Goal: Information Seeking & Learning: Check status

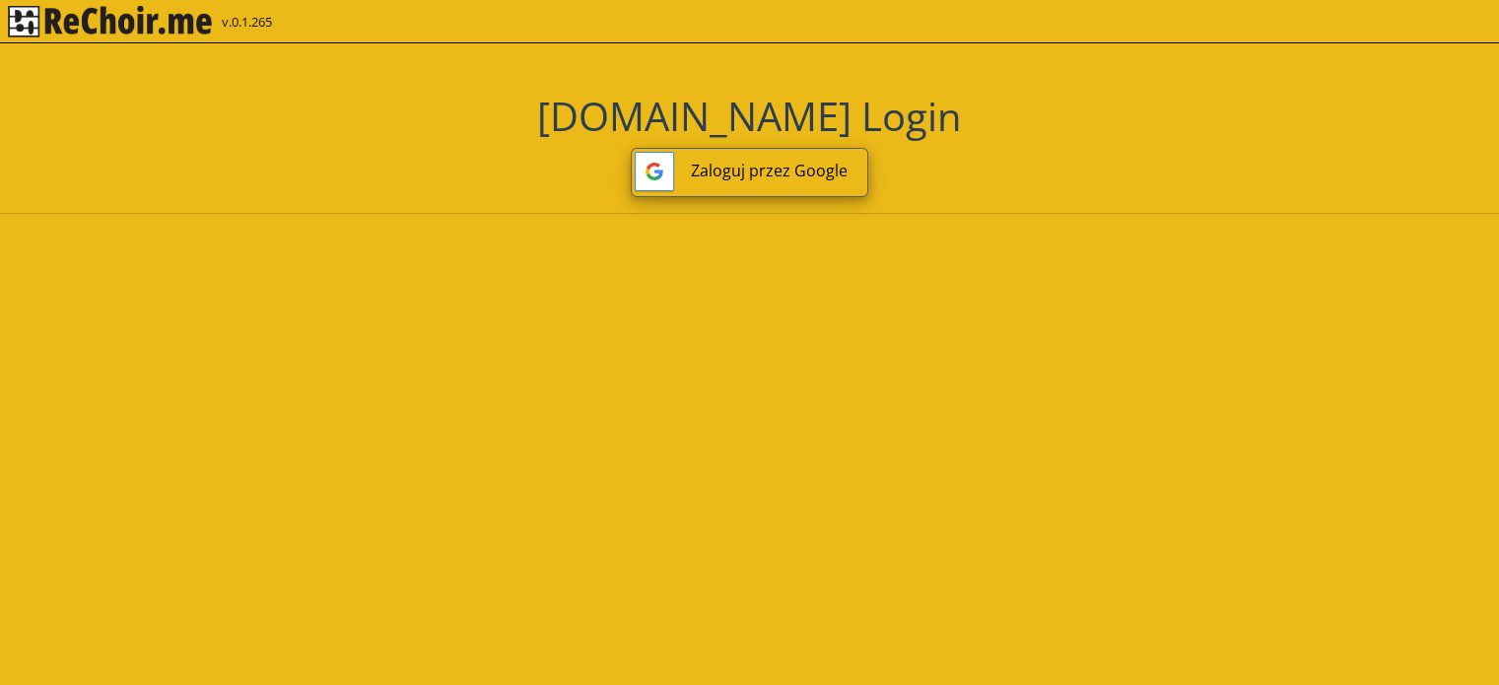
click at [734, 163] on button "Zaloguj przez Google" at bounding box center [749, 172] width 237 height 49
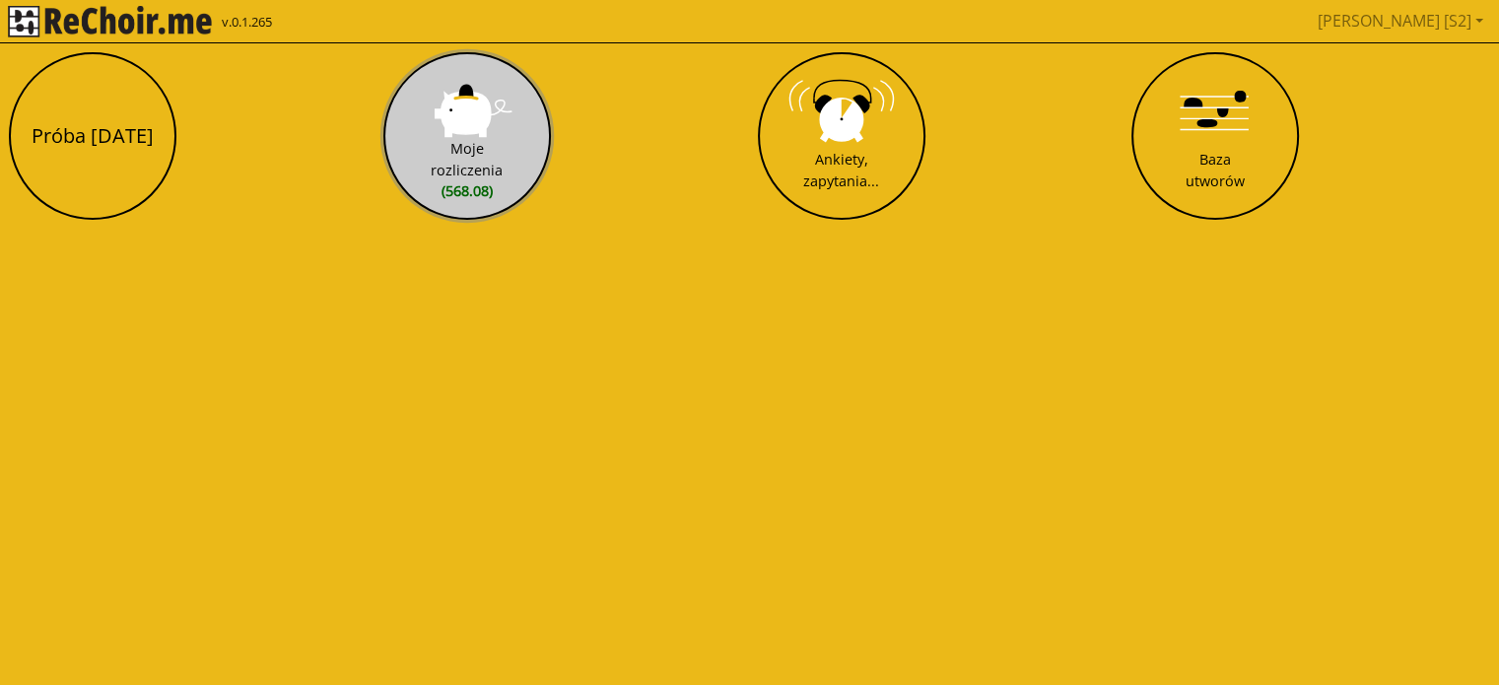
click at [479, 105] on button "Moje rozliczenia (568.08)" at bounding box center [467, 136] width 168 height 168
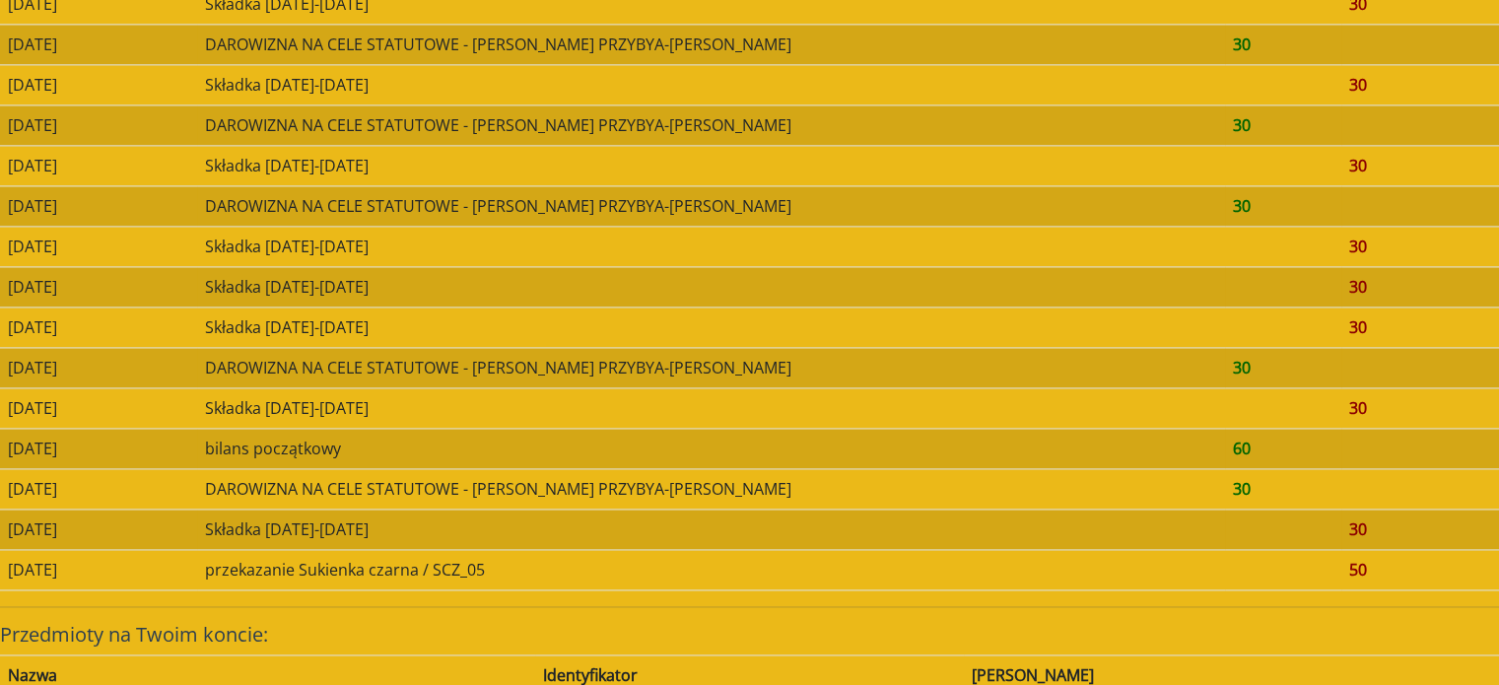
scroll to position [2842, 0]
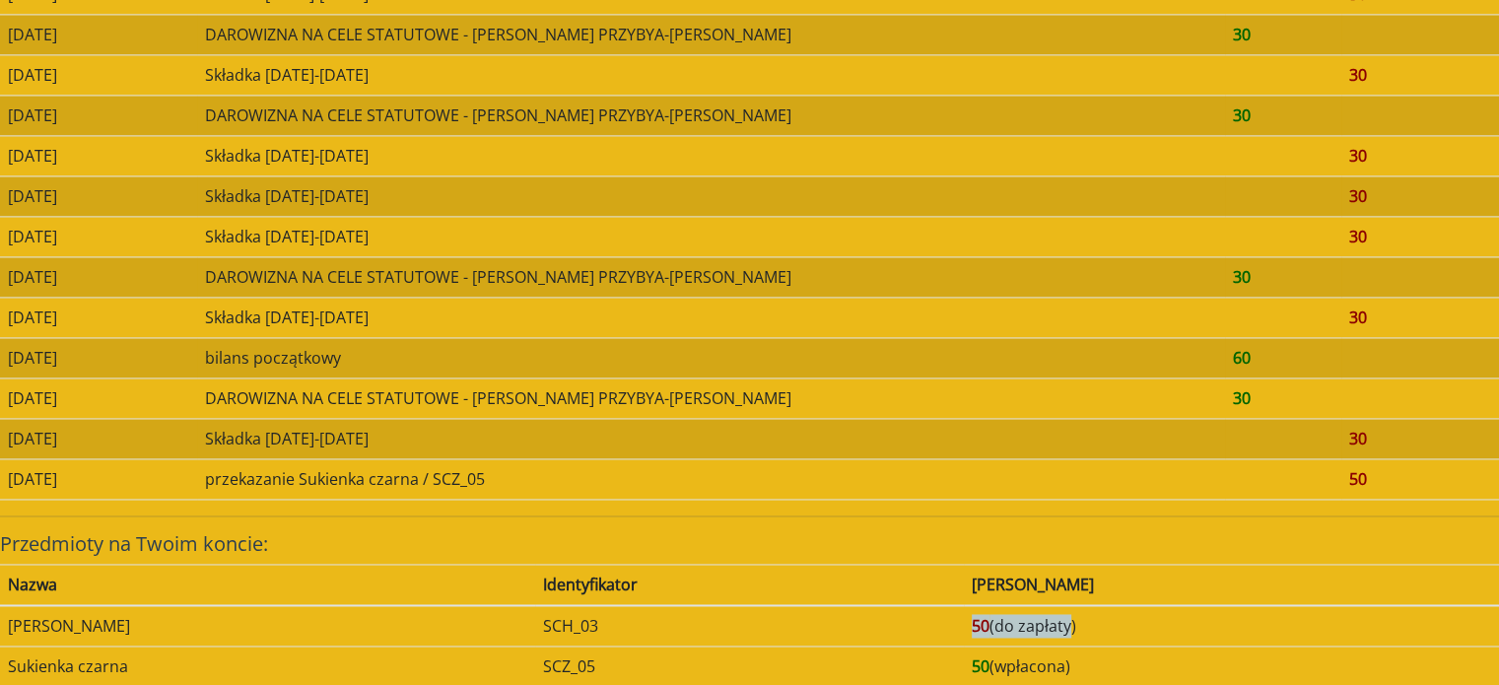
drag, startPoint x: 1131, startPoint y: 604, endPoint x: 987, endPoint y: 608, distance: 143.9
click at [987, 608] on tr "Sukienka chabrowa SCH_03 50 (do zapłaty)" at bounding box center [749, 625] width 1499 height 41
click at [964, 608] on td "SCH_03" at bounding box center [749, 625] width 429 height 41
drag, startPoint x: 987, startPoint y: 608, endPoint x: 1261, endPoint y: 613, distance: 274.0
click at [1261, 613] on tr "Sukienka chabrowa SCH_03 50 (do zapłaty)" at bounding box center [749, 625] width 1499 height 41
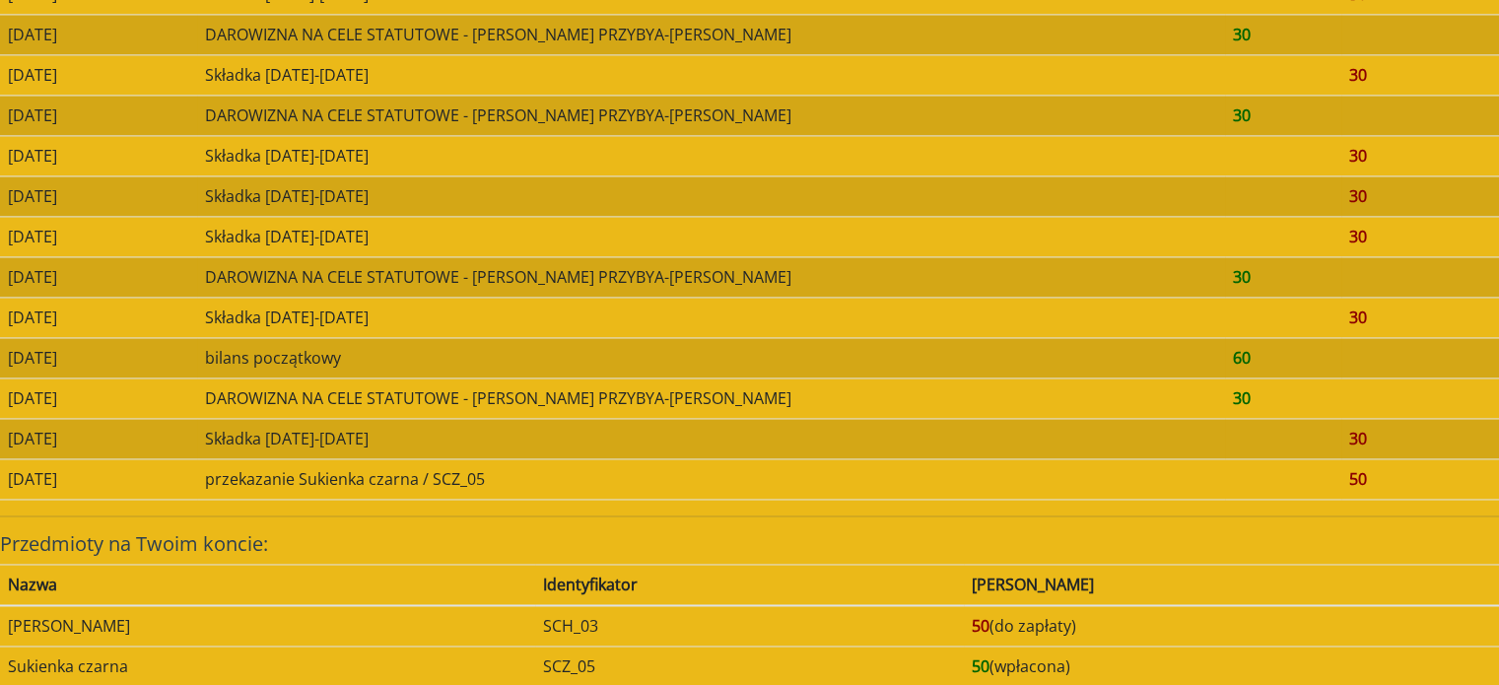
click at [1261, 613] on td "50 (do zapłaty)" at bounding box center [1231, 625] width 535 height 41
drag, startPoint x: 1261, startPoint y: 613, endPoint x: 955, endPoint y: 602, distance: 306.6
click at [955, 605] on tr "Sukienka chabrowa SCH_03 50 (do zapłaty)" at bounding box center [749, 625] width 1499 height 41
click at [955, 605] on td "SCH_03" at bounding box center [749, 625] width 429 height 41
drag, startPoint x: 955, startPoint y: 602, endPoint x: 1285, endPoint y: 657, distance: 334.7
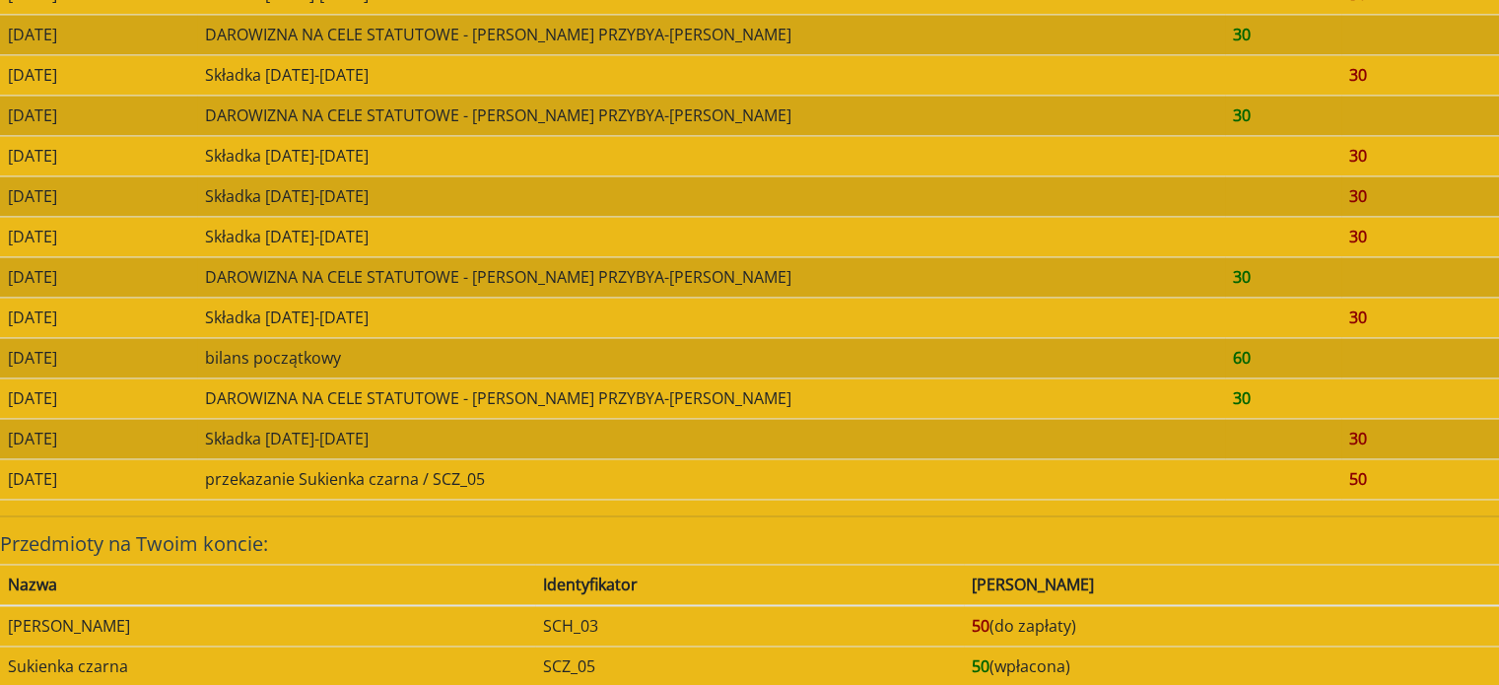
click at [1285, 657] on tbody "Sukienka chabrowa SCH_03 50 (do zapłaty) Sukienka czarna SCZ_05 50 (wpłacona)" at bounding box center [749, 646] width 1499 height 82
click at [1285, 657] on td "50 (wpłacona)" at bounding box center [1231, 666] width 535 height 40
drag, startPoint x: 1285, startPoint y: 657, endPoint x: 984, endPoint y: 607, distance: 304.7
click at [984, 607] on tbody "Sukienka chabrowa SCH_03 50 (do zapłaty) Sukienka czarna SCZ_05 50 (wpłacona)" at bounding box center [749, 646] width 1499 height 82
click at [964, 607] on td "SCH_03" at bounding box center [749, 625] width 429 height 41
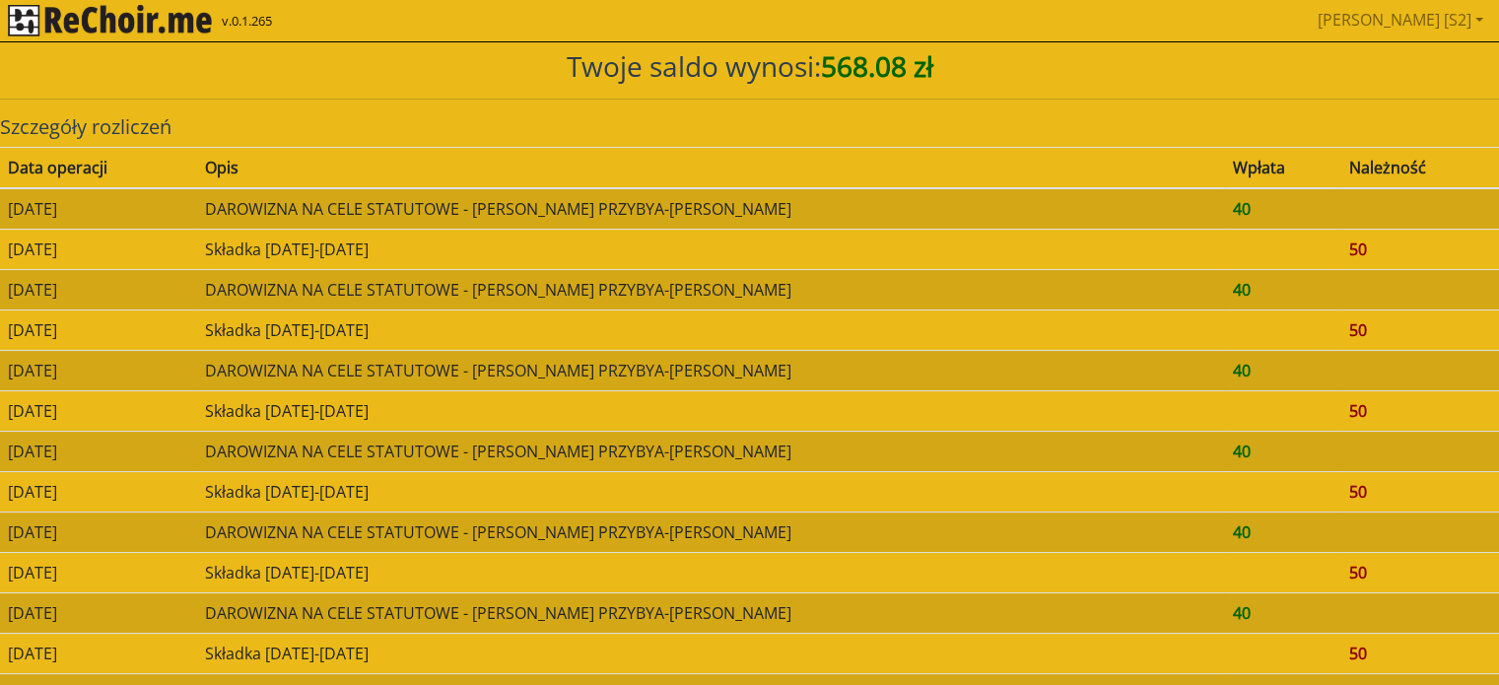
scroll to position [0, 0]
